Goal: Transaction & Acquisition: Purchase product/service

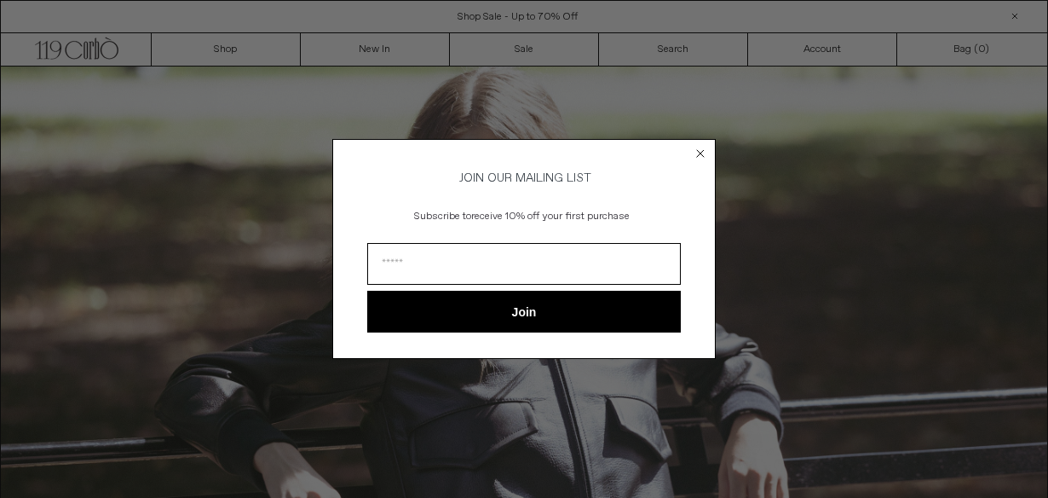
click at [702, 150] on icon "Close dialog" at bounding box center [700, 153] width 7 height 7
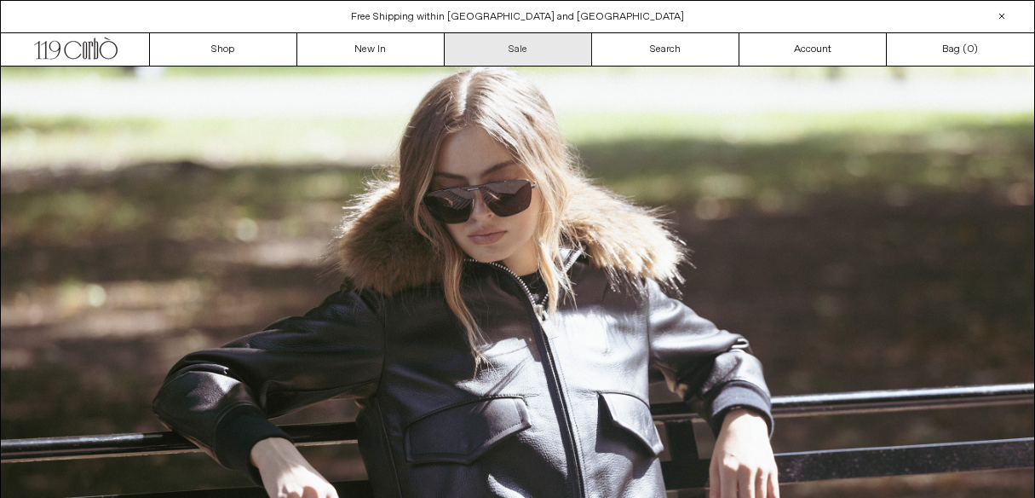
click at [537, 55] on link "Sale" at bounding box center [518, 49] width 147 height 32
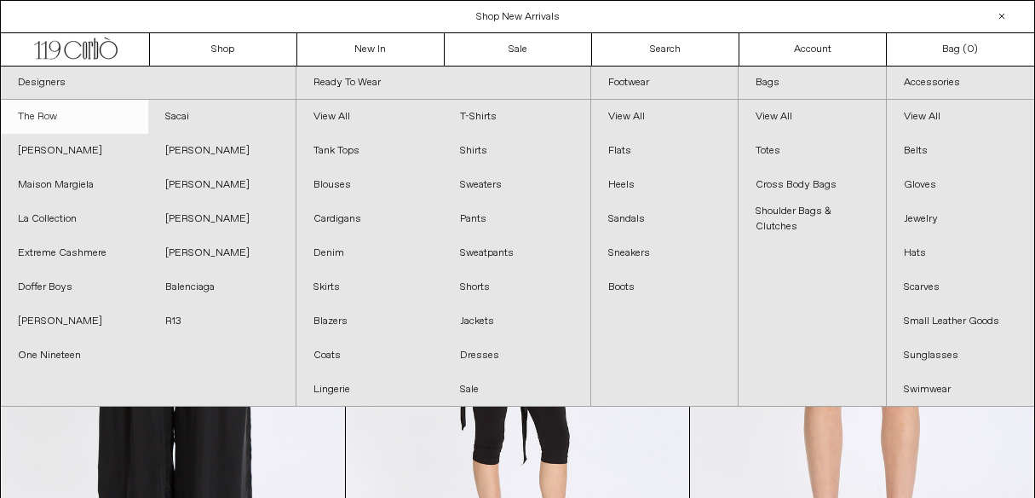
click at [51, 115] on link "The Row" at bounding box center [74, 117] width 147 height 34
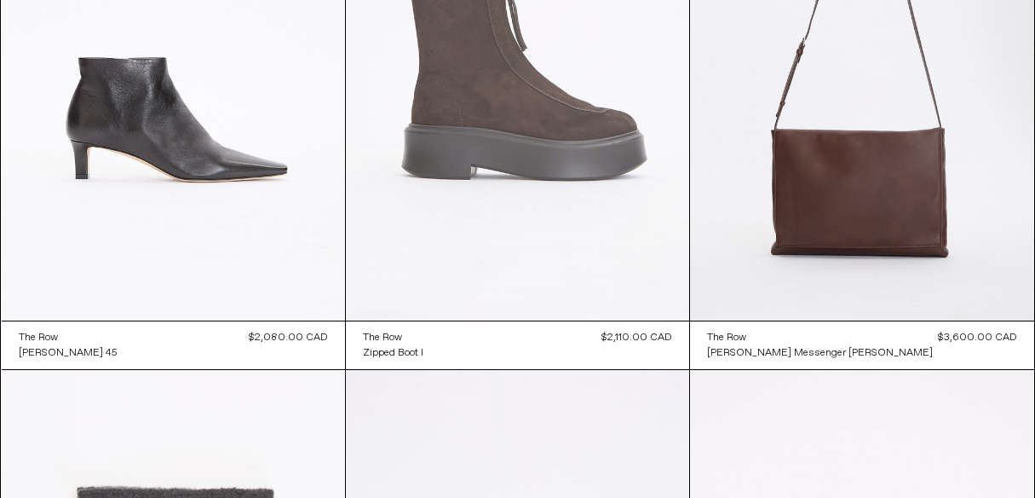
scroll to position [2554, 0]
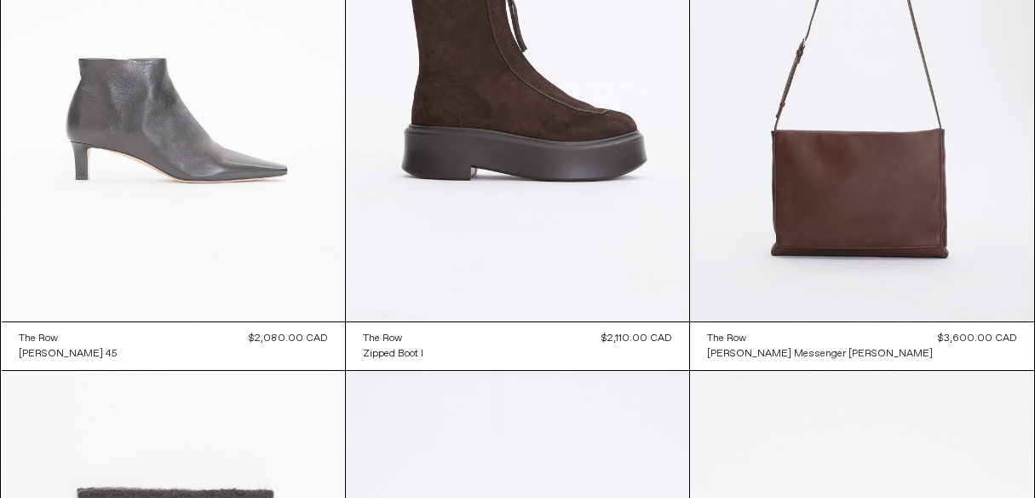
click at [275, 262] on at bounding box center [173, 64] width 343 height 516
